Goal: Feedback & Contribution: Contribute content

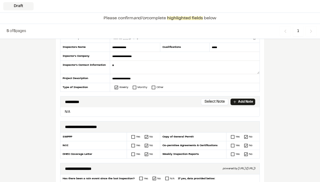
scroll to position [79, 0]
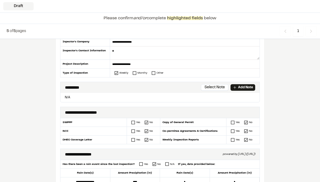
click at [248, 87] on p "Add Note" at bounding box center [245, 87] width 15 height 5
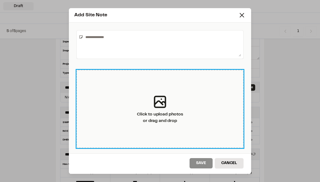
click at [185, 109] on div "Click to upload photos or drag and drop" at bounding box center [160, 109] width 167 height 78
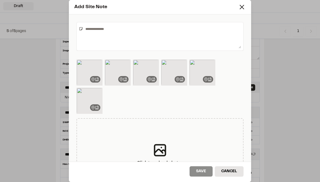
click at [188, 36] on textarea at bounding box center [162, 36] width 158 height 24
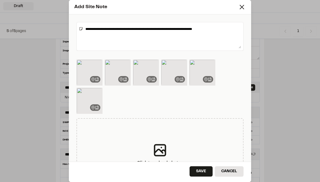
type textarea "**********"
click at [205, 174] on button "Save" at bounding box center [201, 171] width 23 height 10
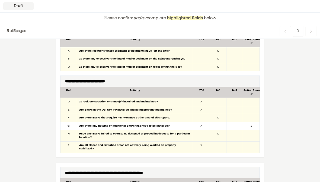
scroll to position [425, 0]
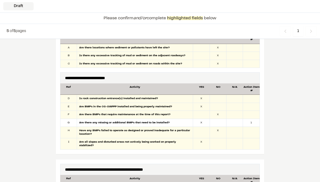
click at [219, 121] on div at bounding box center [218, 123] width 17 height 8
click at [252, 120] on div "1" at bounding box center [251, 123] width 17 height 8
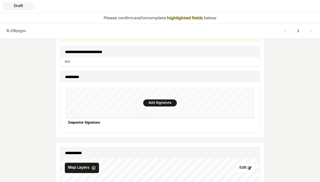
scroll to position [624, 0]
click at [161, 99] on div "Add Signature" at bounding box center [160, 102] width 34 height 7
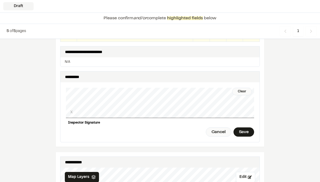
click at [247, 127] on div "Save" at bounding box center [244, 131] width 21 height 9
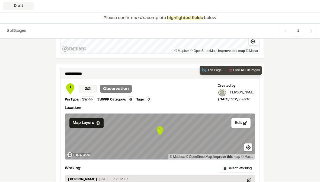
scroll to position [971, 0]
click at [212, 66] on button "Hide Page" at bounding box center [212, 70] width 24 height 9
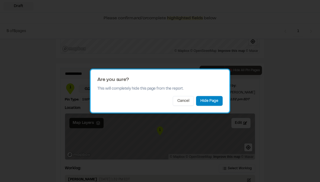
click at [216, 102] on button "Hide Page" at bounding box center [209, 101] width 27 height 10
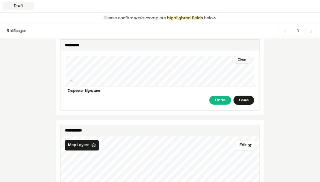
scroll to position [655, 0]
click at [247, 140] on button "Edit" at bounding box center [245, 145] width 19 height 10
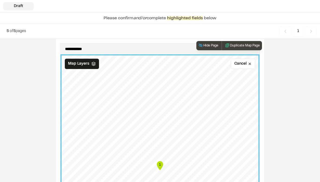
scroll to position [741, 0]
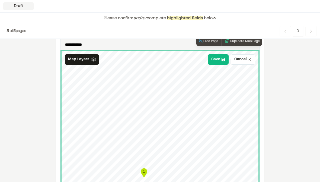
click at [221, 57] on button "Save" at bounding box center [218, 59] width 21 height 10
